Goal: Find contact information: Find contact information

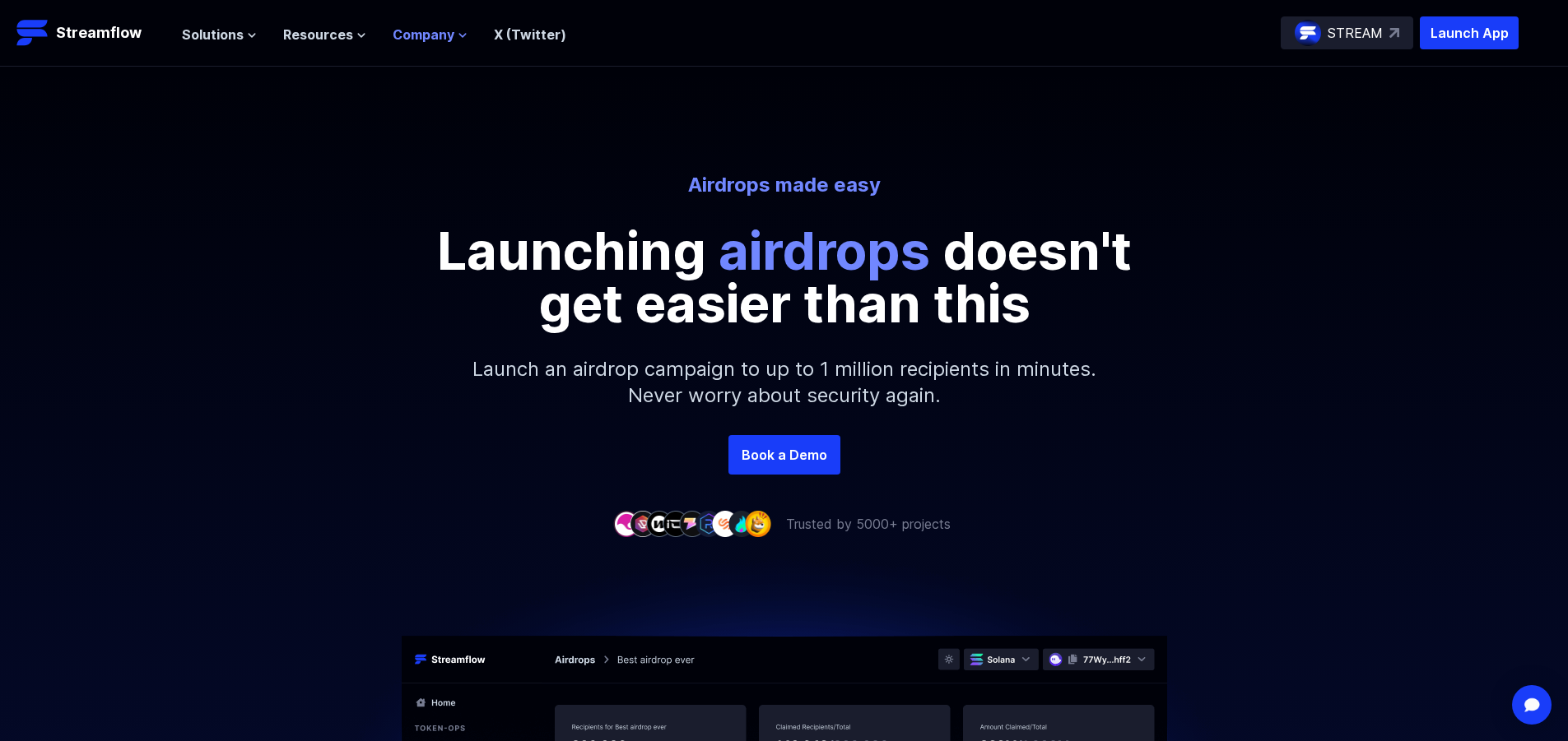
click at [416, 34] on span "Company" at bounding box center [423, 34] width 62 height 20
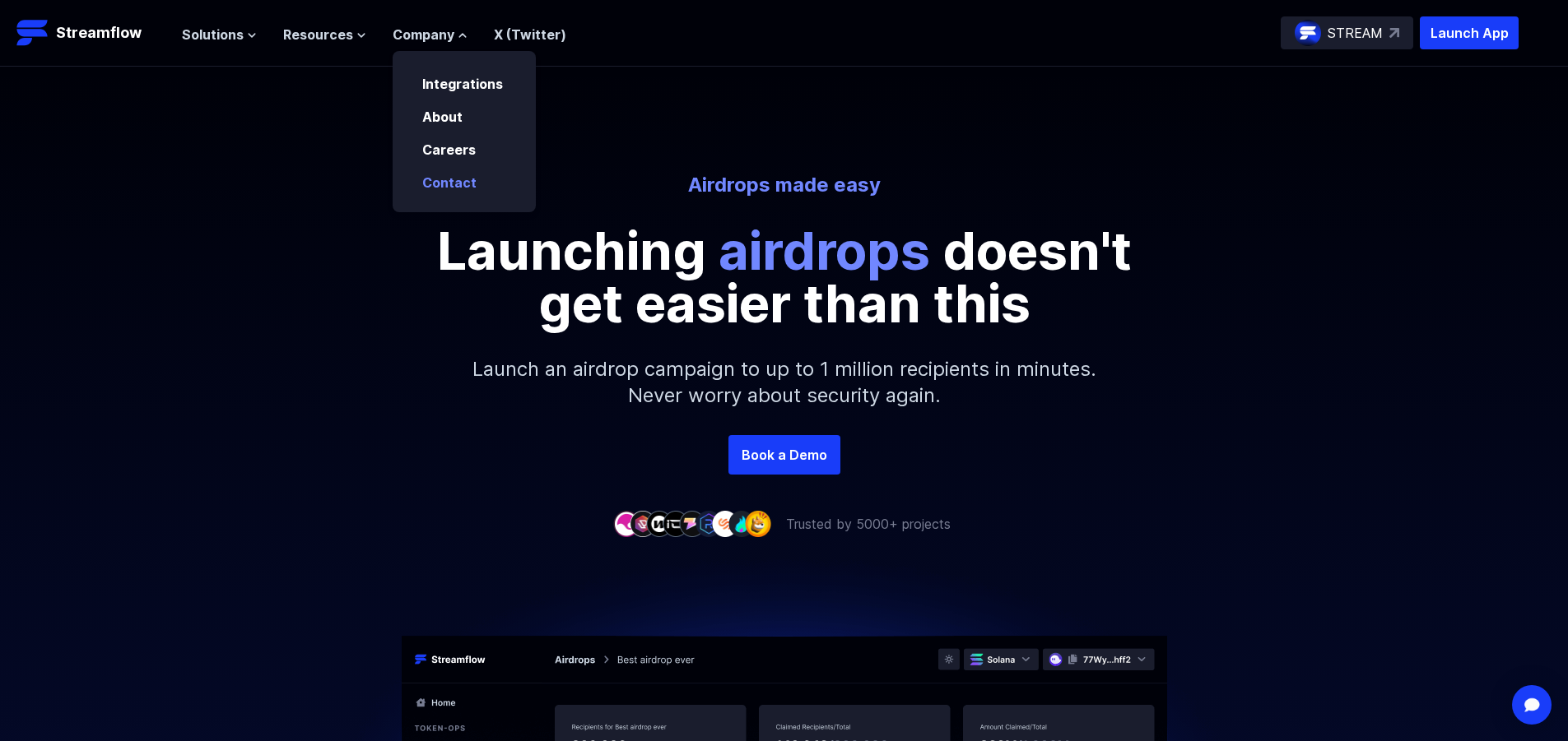
click at [483, 182] on p "Contact" at bounding box center [460, 182] width 98 height 20
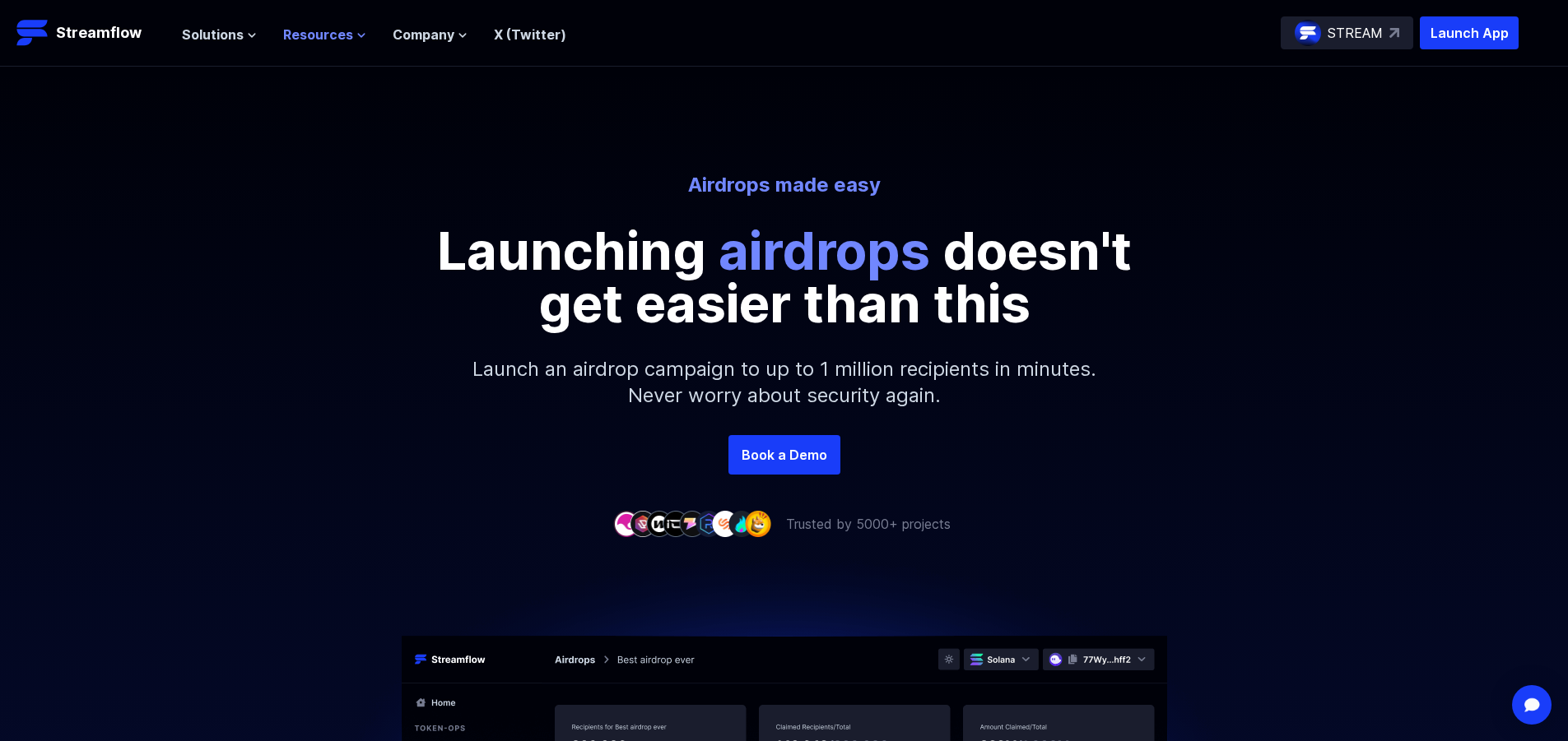
click at [318, 36] on span "Resources" at bounding box center [318, 34] width 70 height 20
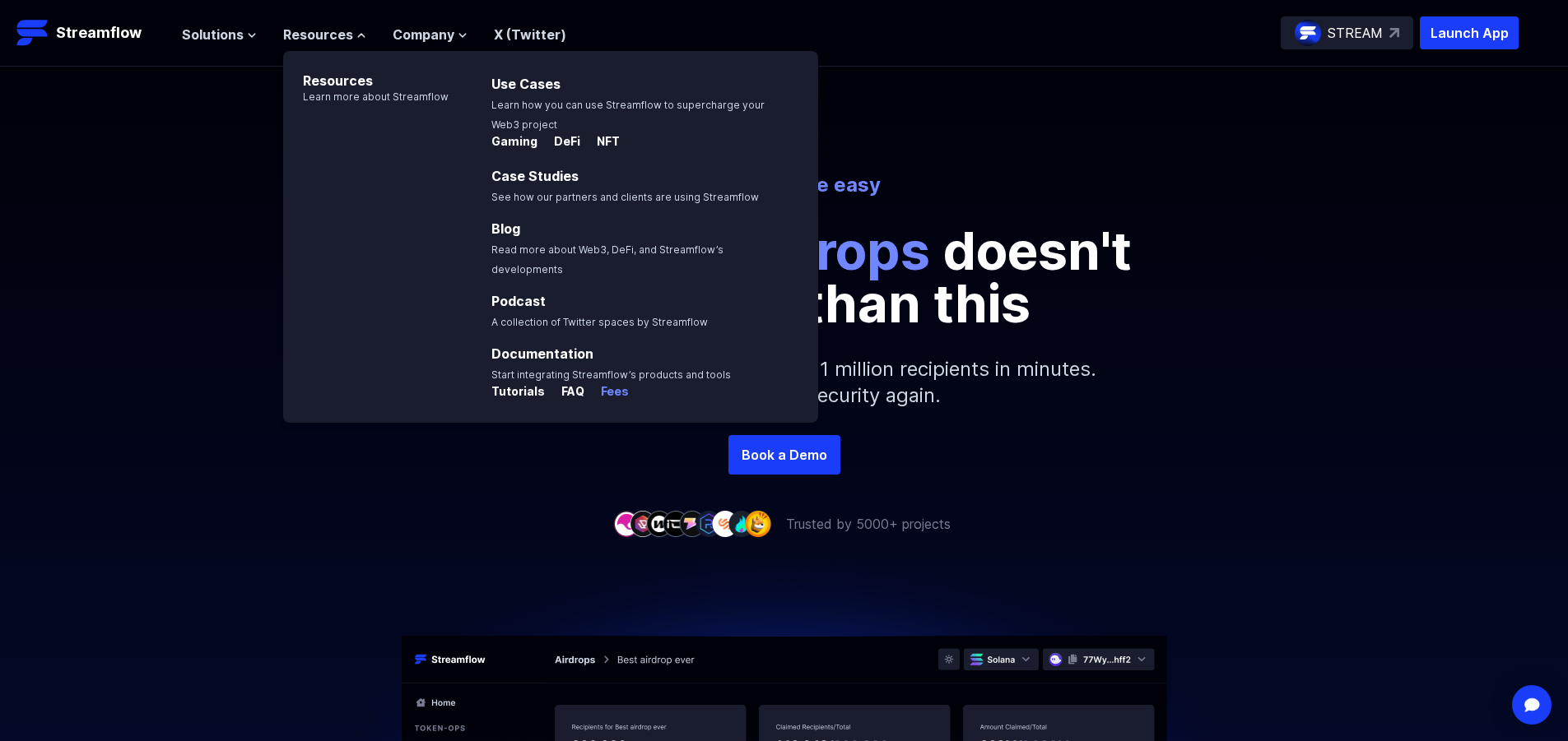
click at [601, 383] on p "Fees" at bounding box center [608, 391] width 42 height 16
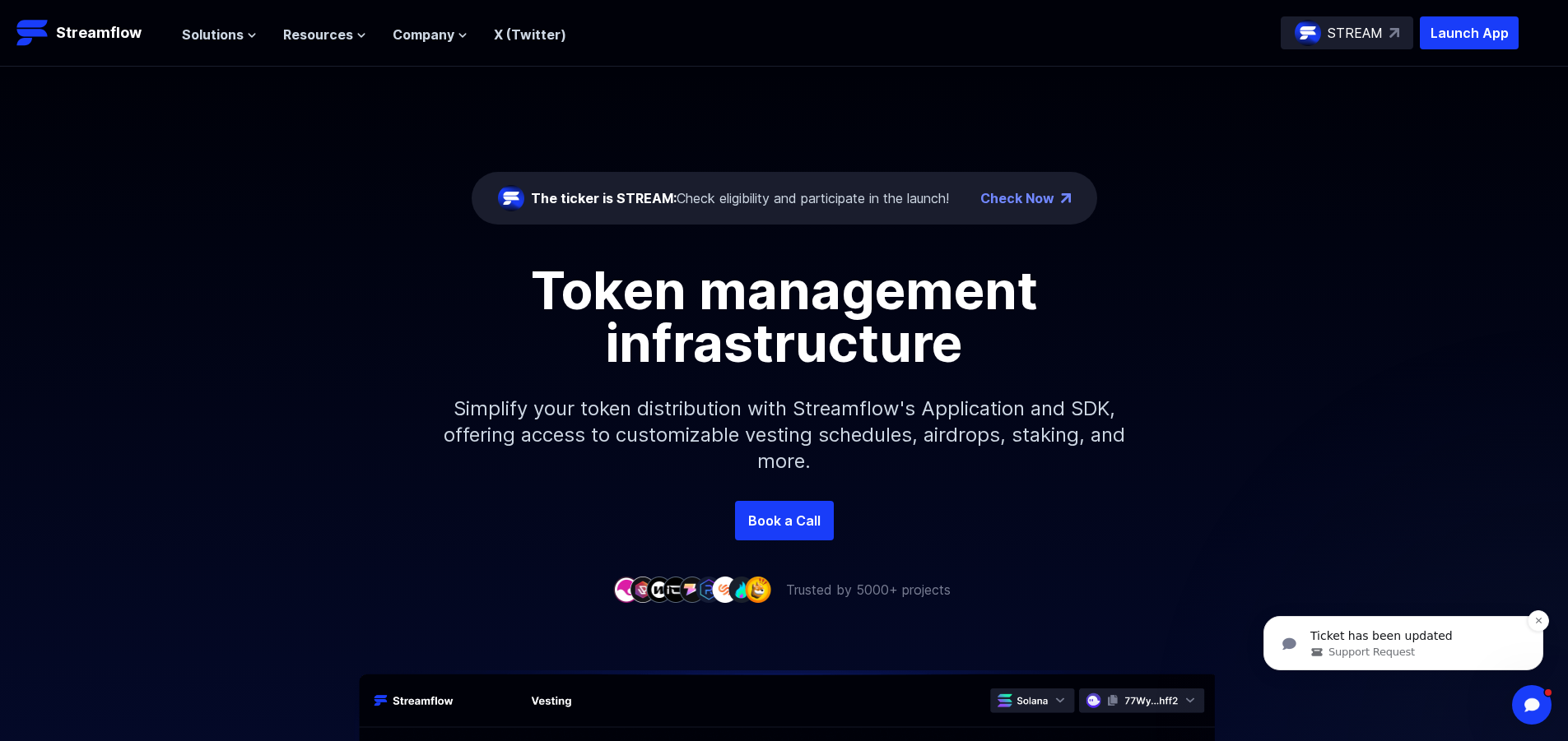
click at [1387, 651] on span "Support Request" at bounding box center [1371, 652] width 86 height 14
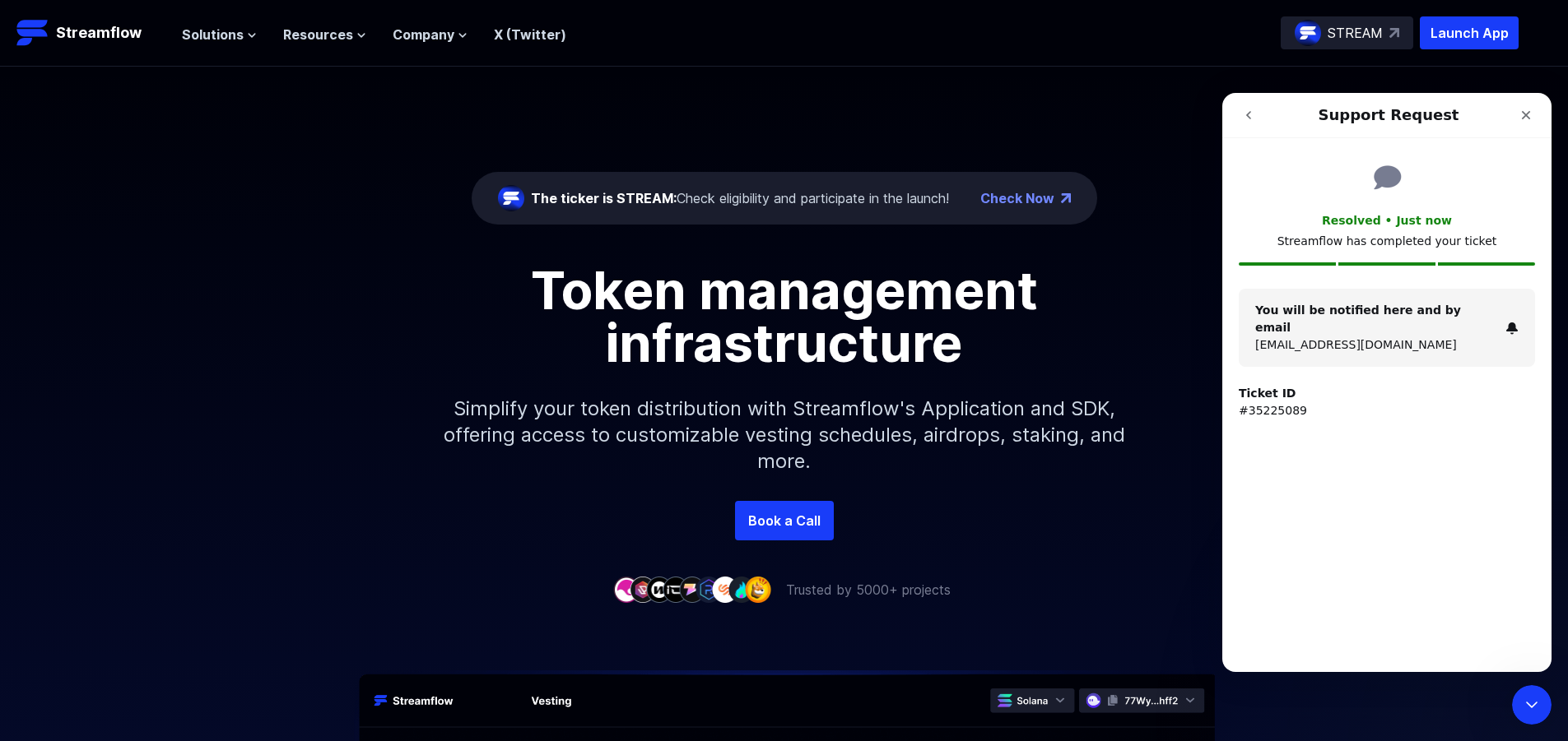
click at [1348, 291] on div "You will be notified here and by email rschadel@metavesco.com" at bounding box center [1386, 328] width 296 height 78
click at [1350, 310] on strong "You will be notified here and by email" at bounding box center [1358, 319] width 206 height 31
click at [1252, 114] on icon "go back" at bounding box center [1248, 115] width 14 height 14
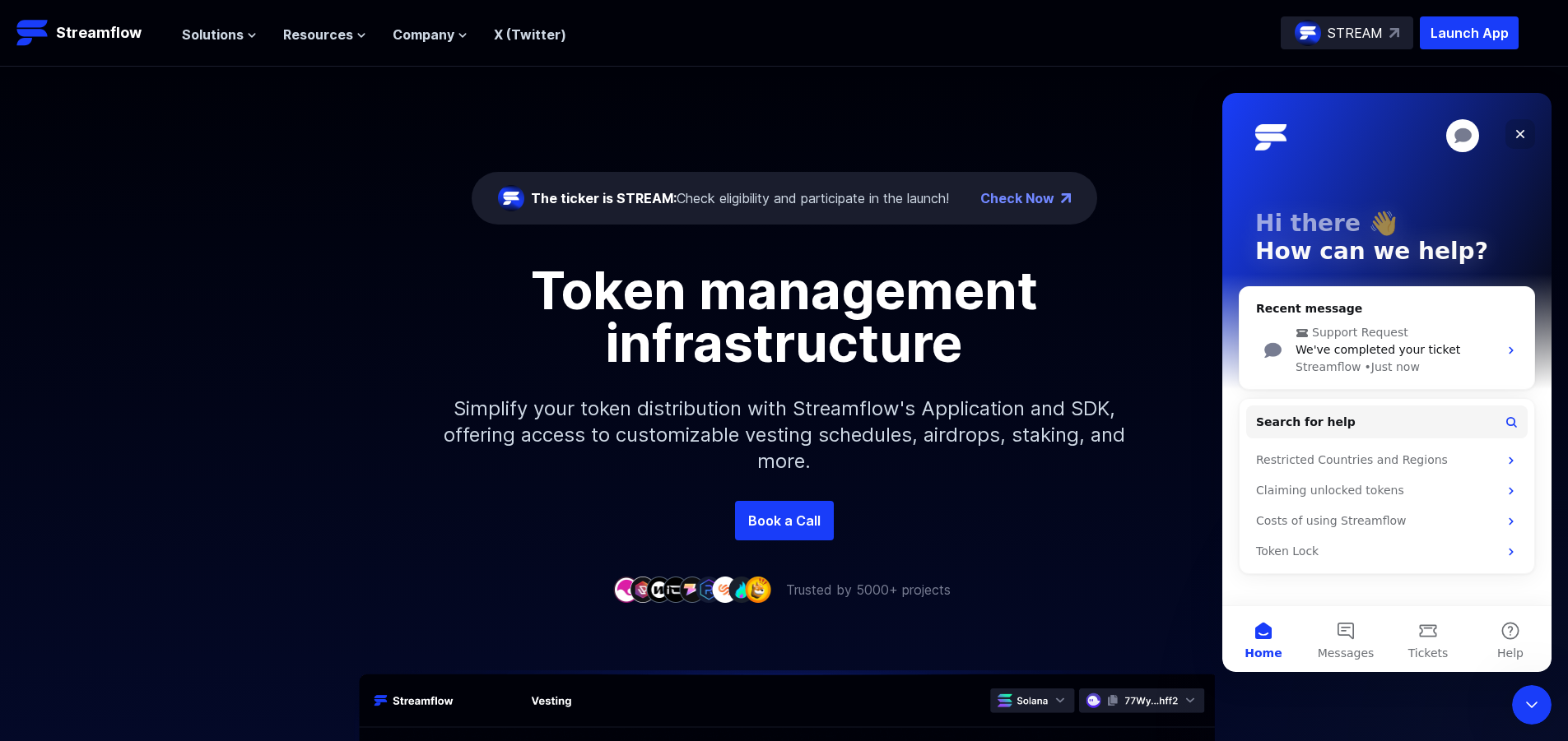
click at [1519, 131] on icon "Close" at bounding box center [1520, 134] width 14 height 14
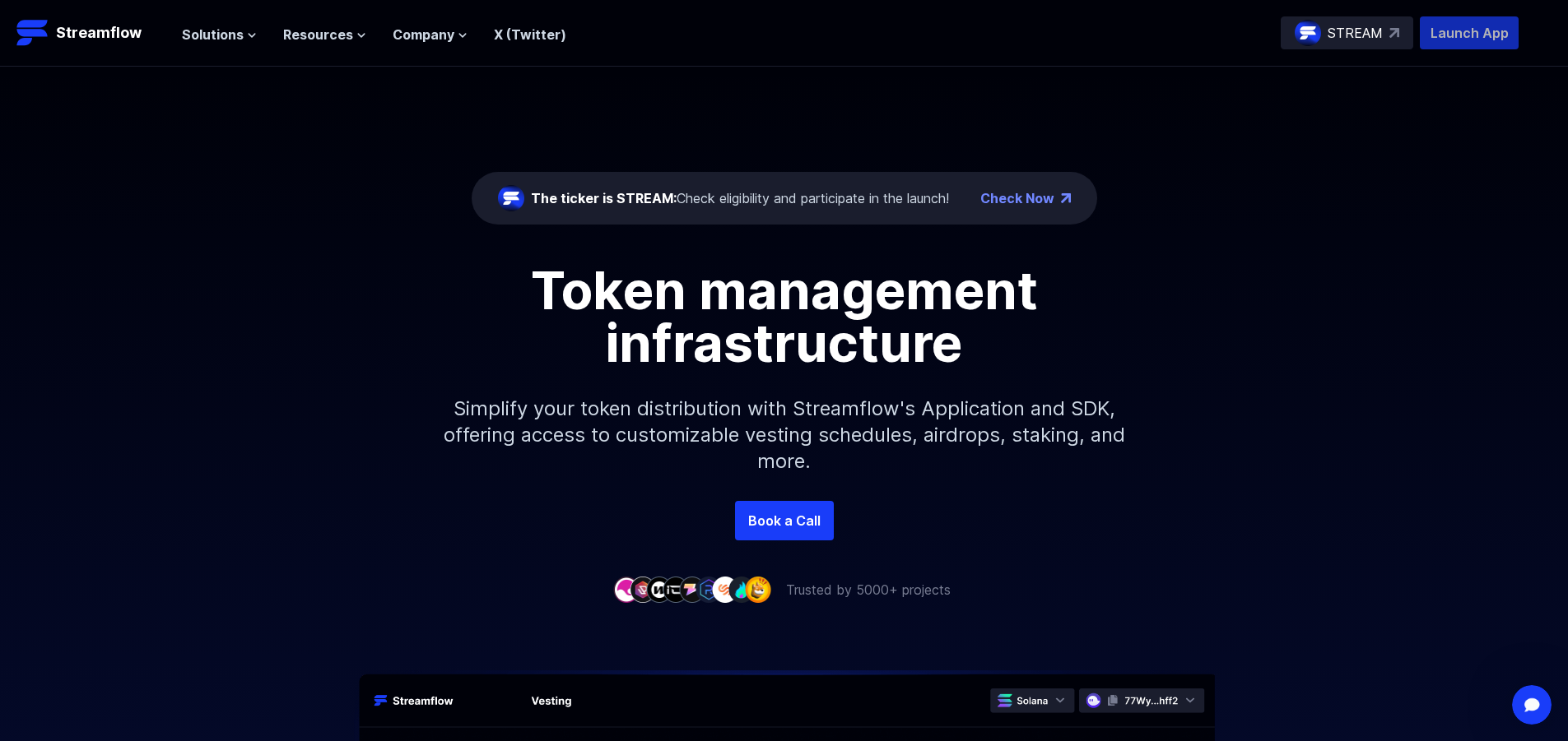
click at [1447, 43] on p "Launch App" at bounding box center [1469, 32] width 98 height 33
